Goal: Check status: Check status

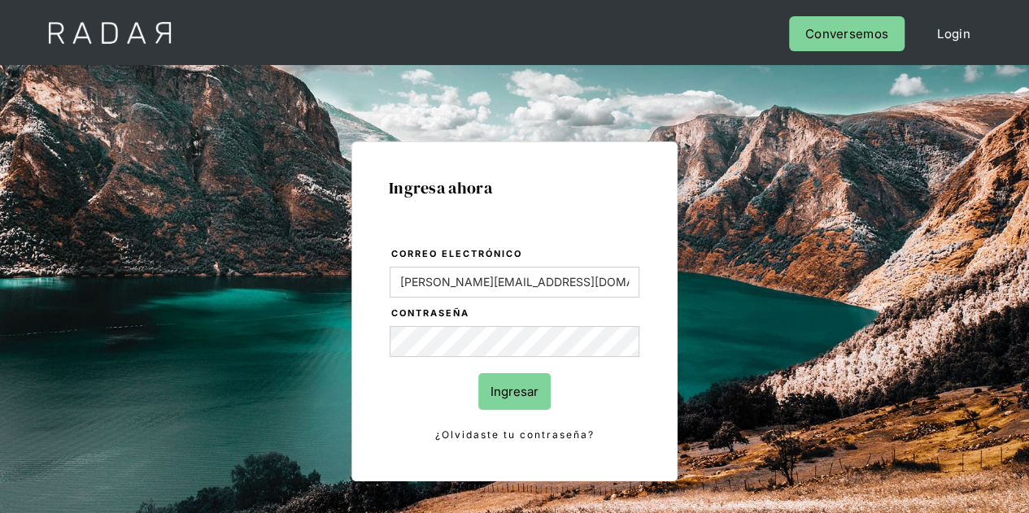
drag, startPoint x: 515, startPoint y: 393, endPoint x: 529, endPoint y: 380, distance: 19.0
click at [515, 391] on input "Ingresar" at bounding box center [514, 391] width 72 height 37
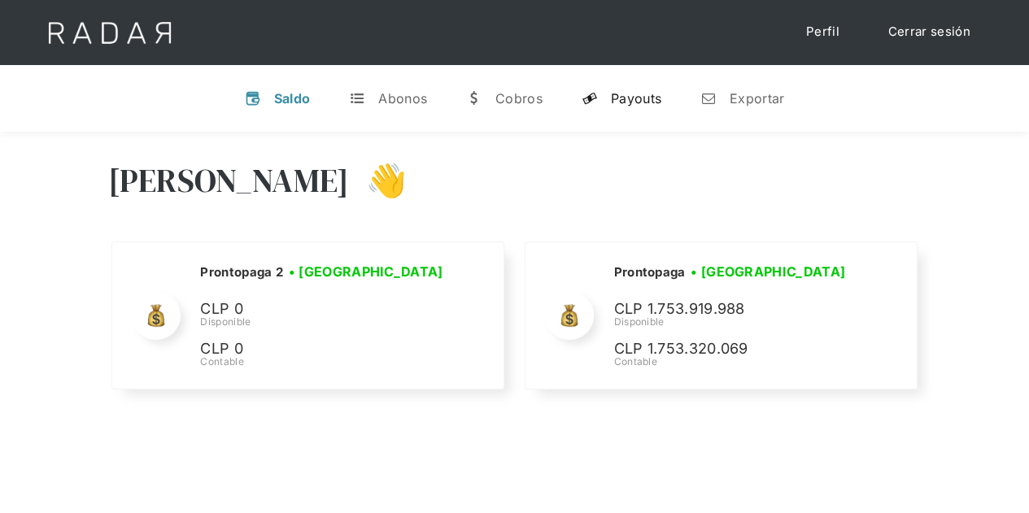
click at [651, 94] on div "Payouts" at bounding box center [636, 98] width 50 height 16
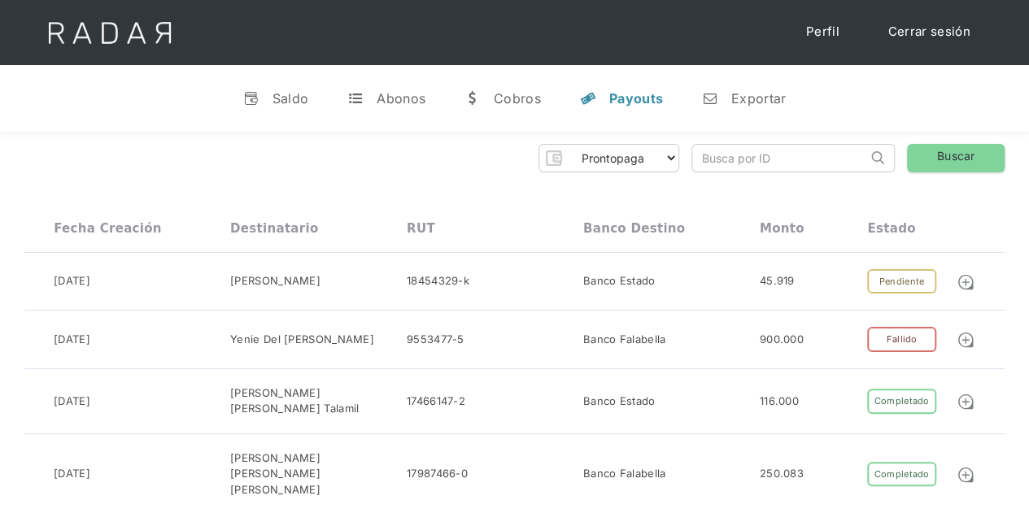
click at [706, 162] on input "search" at bounding box center [779, 158] width 175 height 27
paste input "b8120048-418a-4954-952a-b79550ef0a1f"
click at [957, 145] on link "Buscar" at bounding box center [956, 158] width 98 height 28
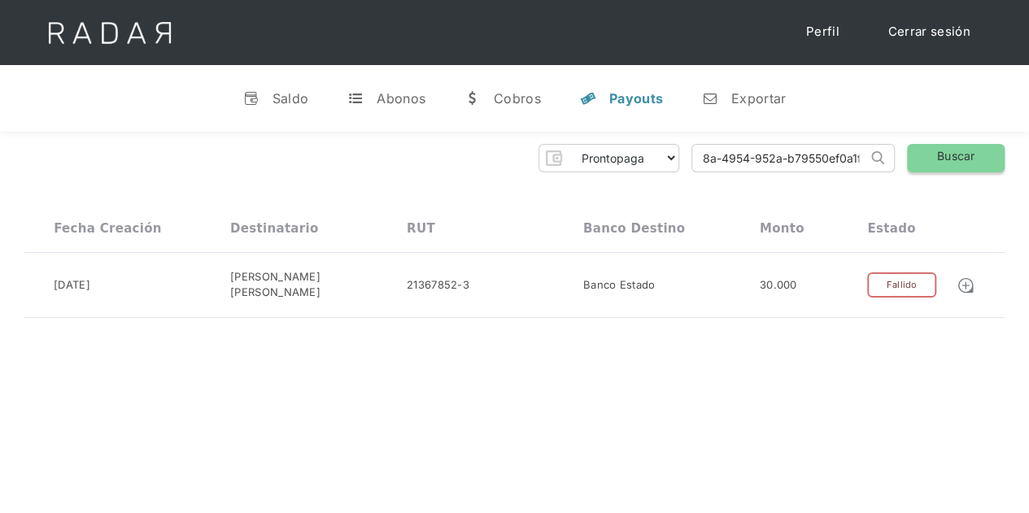
drag, startPoint x: 696, startPoint y: 163, endPoint x: 998, endPoint y: 161, distance: 301.7
click at [998, 161] on div "Prontopaga Prontopaga 2 Thank you! Your submission has been received! Oops! Som…" at bounding box center [514, 158] width 980 height 28
paste input "dea6a2bc-ce83-4e69-95a6-e5d14e151f73"
click at [982, 163] on link "Buscar" at bounding box center [956, 158] width 98 height 28
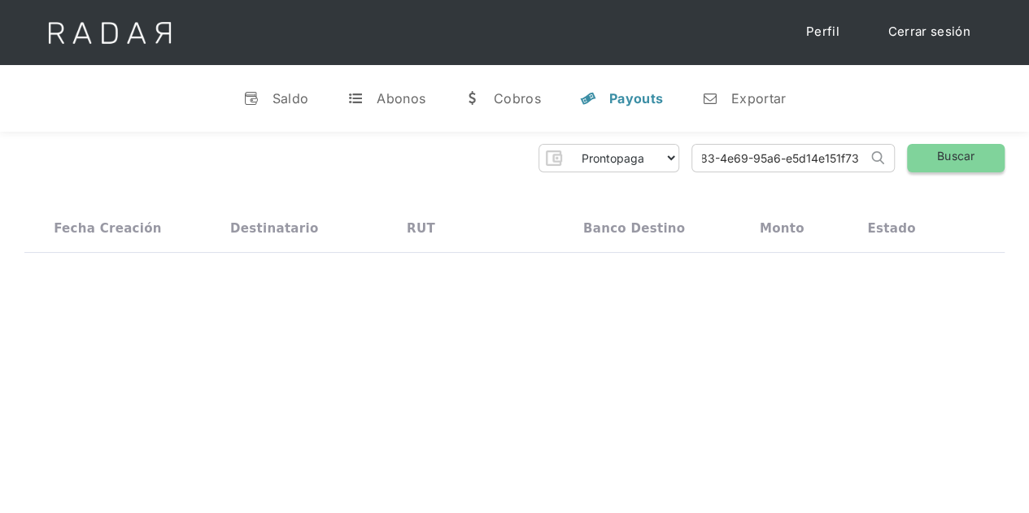
scroll to position [0, 0]
click at [699, 159] on input "dea6a2bc-ce83-4e69-95a6-e5d14e151f73" at bounding box center [779, 158] width 175 height 27
click at [721, 159] on input "dea6a2bc-ce83-4e69-95a6-e5d14e151f73" at bounding box center [779, 158] width 175 height 27
type input "dea6a2bc-ce83-4e69-95a6-e5d14e151f73"
click at [930, 154] on link "Buscar" at bounding box center [956, 158] width 98 height 28
